Goal: Find specific page/section: Find specific page/section

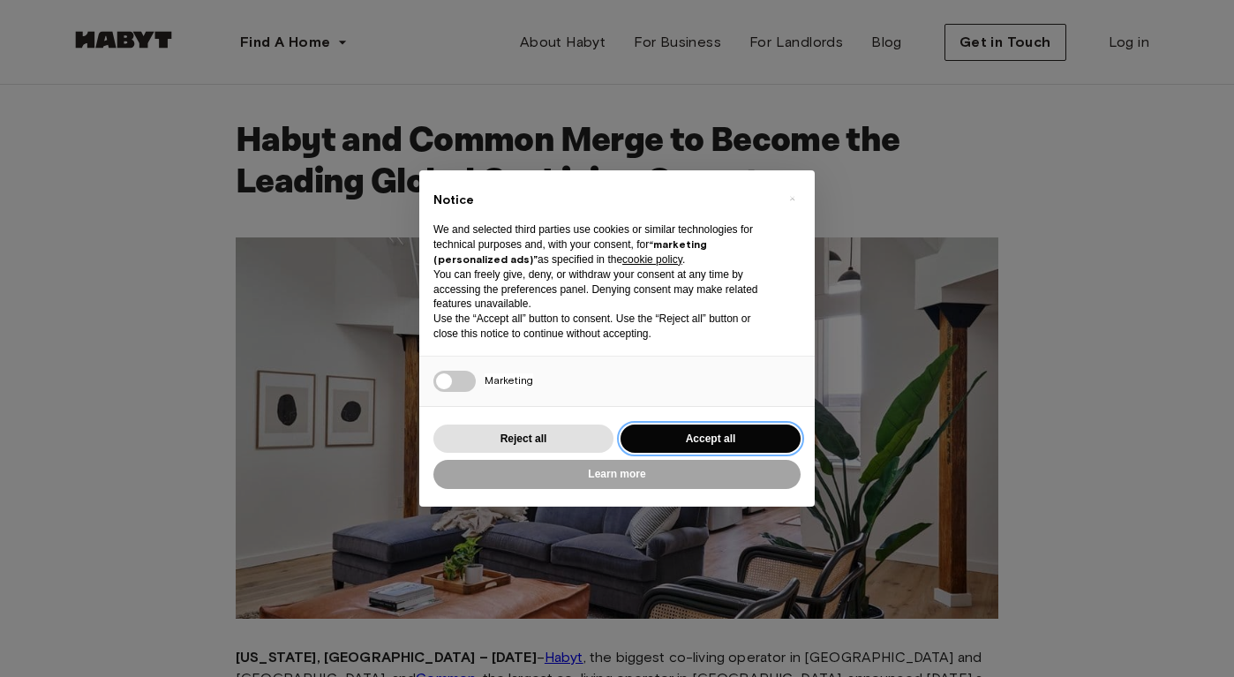
click at [726, 447] on button "Accept all" at bounding box center [711, 439] width 180 height 29
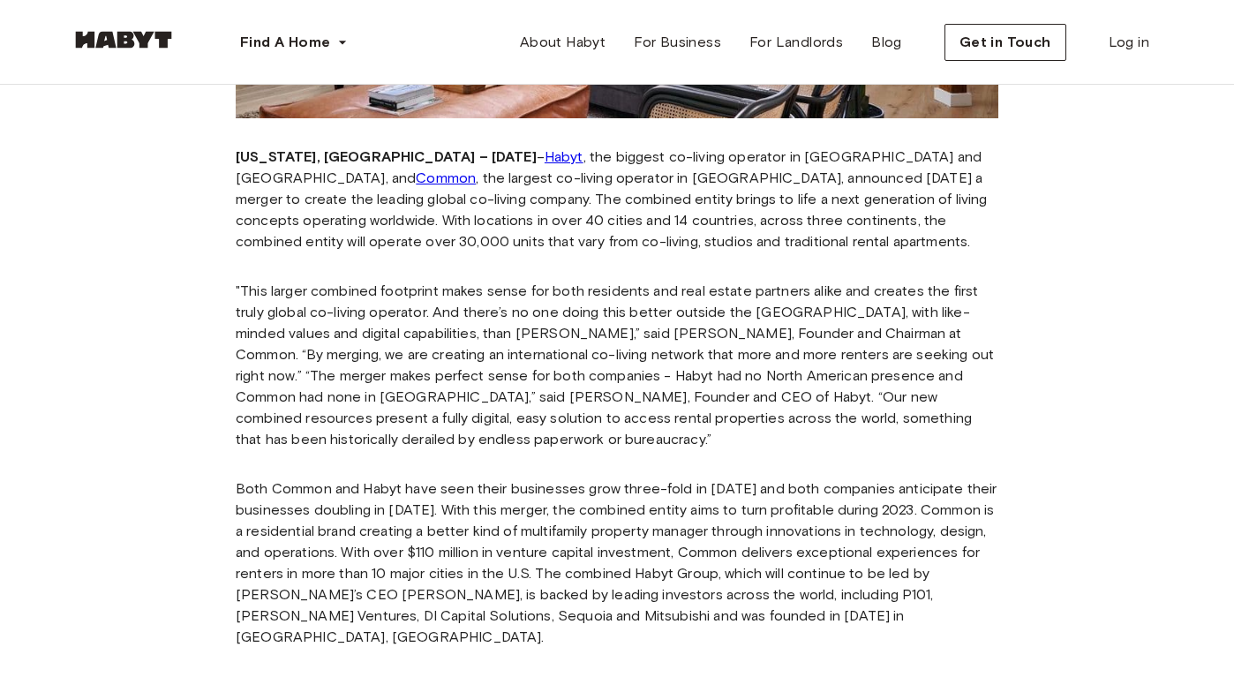
scroll to position [488, 0]
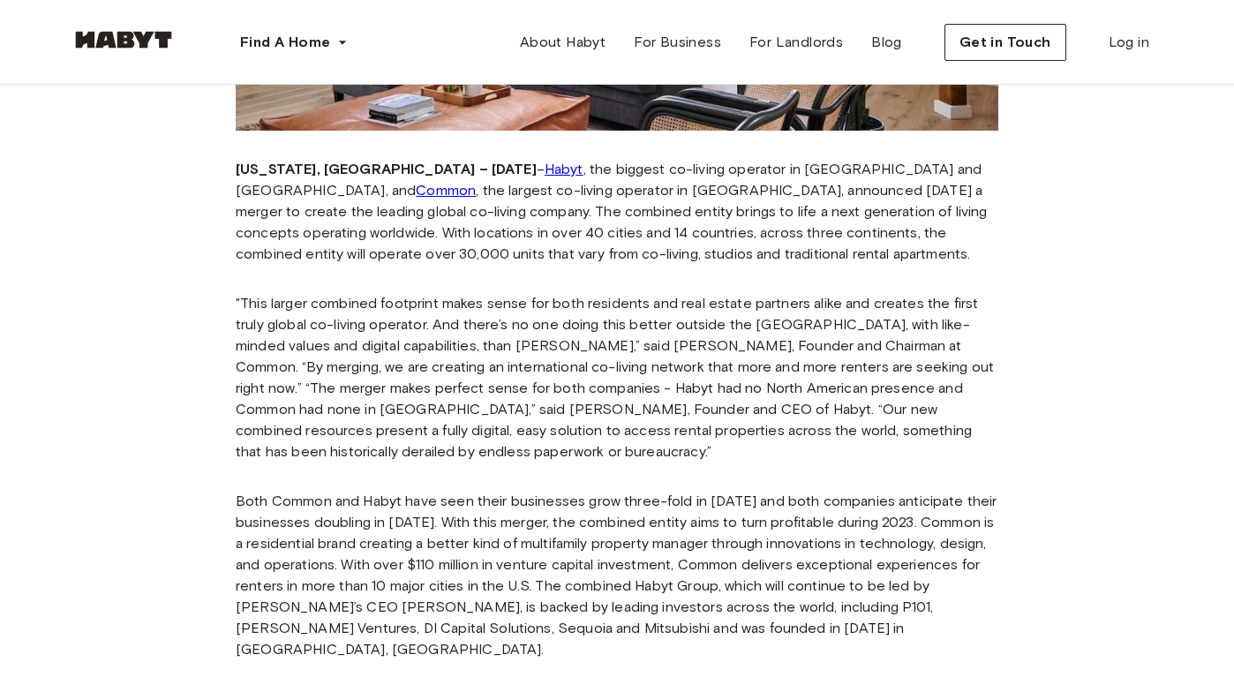
click at [545, 167] on link "Habyt" at bounding box center [564, 169] width 39 height 17
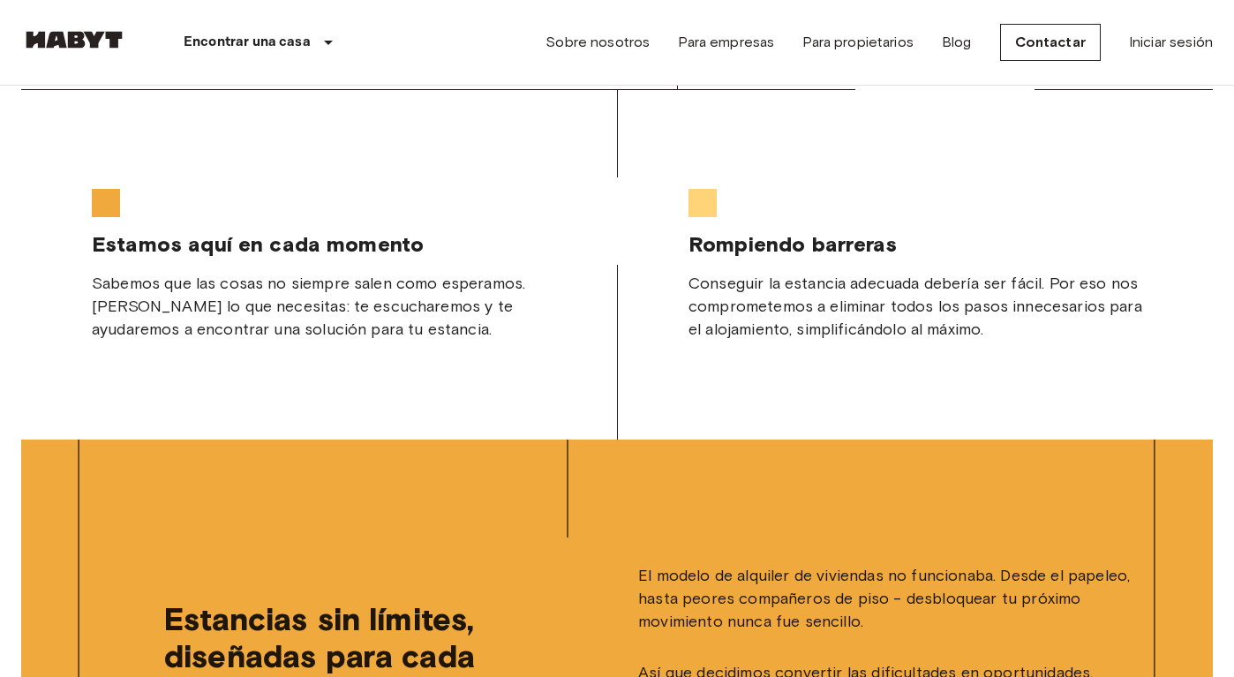
scroll to position [3685, 0]
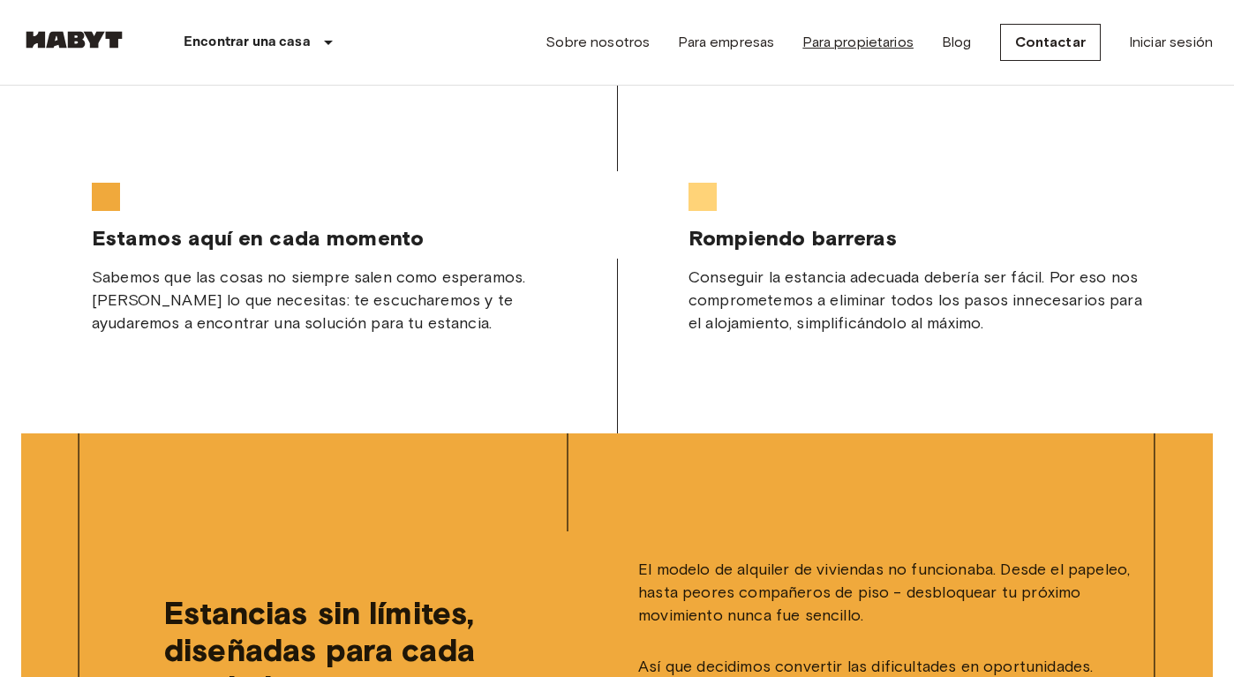
click at [854, 38] on link "Para propietarios" at bounding box center [857, 42] width 111 height 21
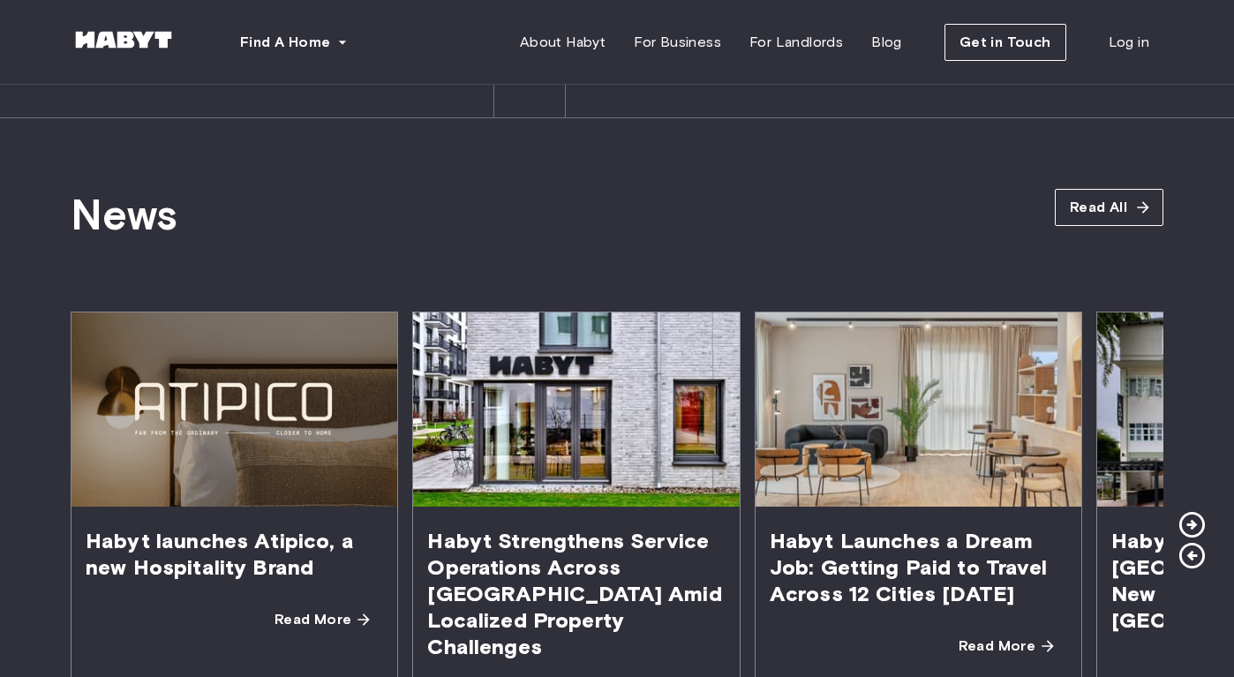
scroll to position [3013, 0]
